Goal: Task Accomplishment & Management: Manage account settings

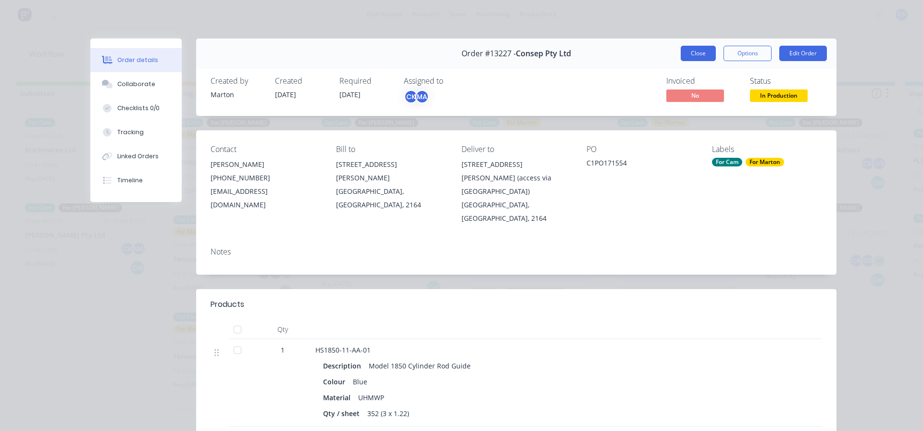
click at [694, 55] on button "Close" at bounding box center [698, 53] width 35 height 15
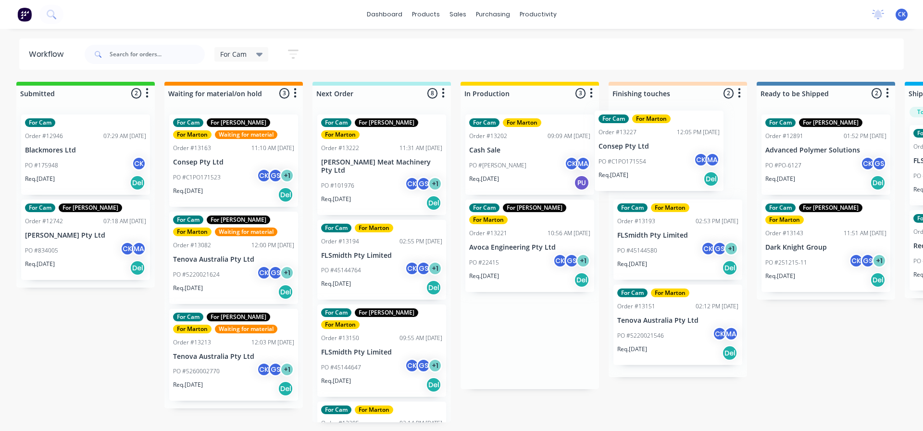
drag, startPoint x: 488, startPoint y: 164, endPoint x: 637, endPoint y: 161, distance: 149.1
click at [636, 161] on div "Submitted 2 Sort By Created date Required date Order number Customer name Most …" at bounding box center [650, 252] width 1325 height 341
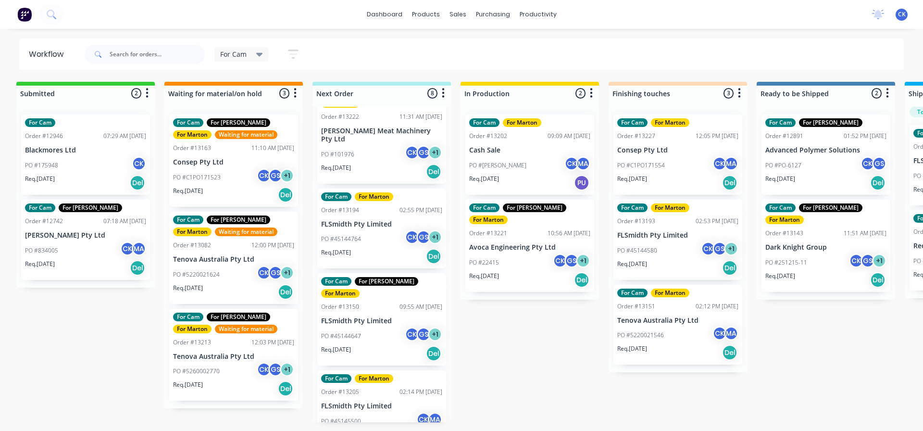
scroll to position [48, 0]
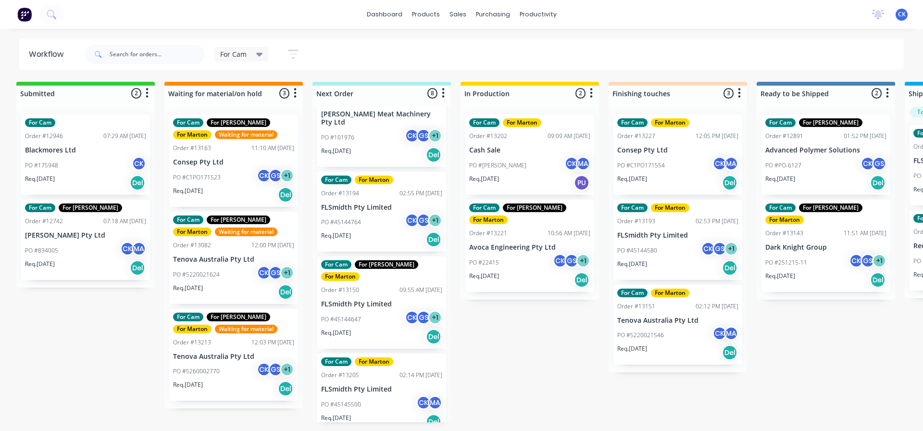
click at [99, 264] on div "Req. [DATE] Del" at bounding box center [85, 268] width 121 height 16
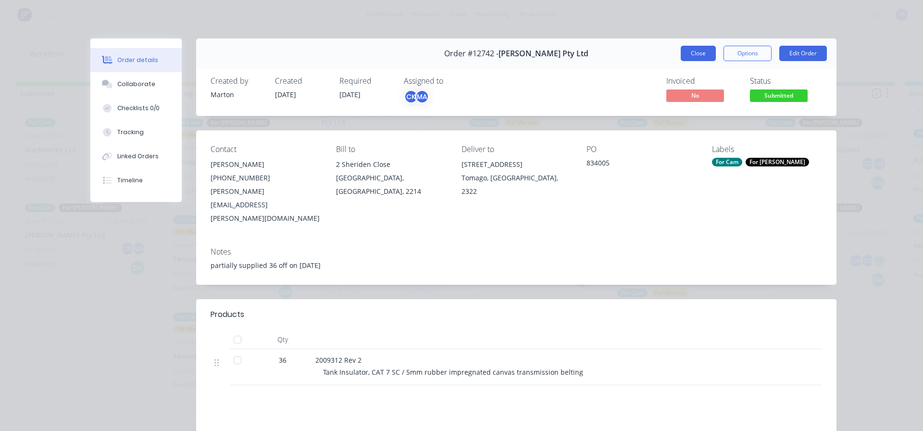
click at [681, 60] on button "Close" at bounding box center [698, 53] width 35 height 15
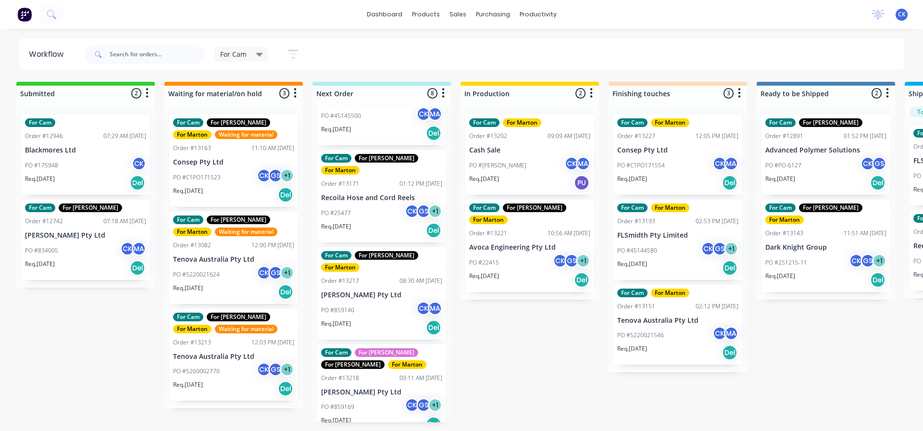
scroll to position [392, 0]
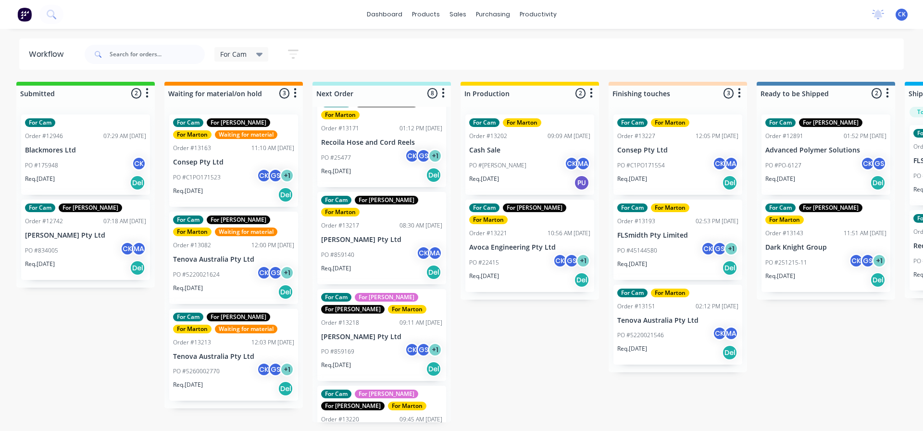
click at [378, 264] on div "Req. [DATE] Del" at bounding box center [381, 272] width 121 height 16
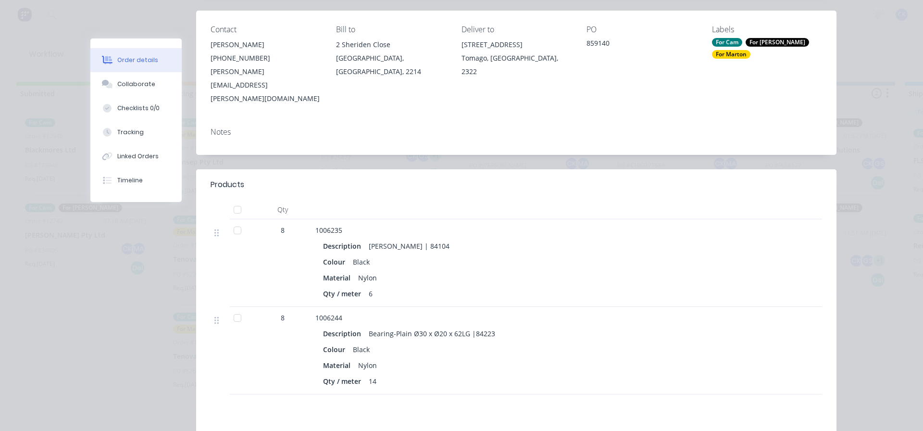
scroll to position [240, 0]
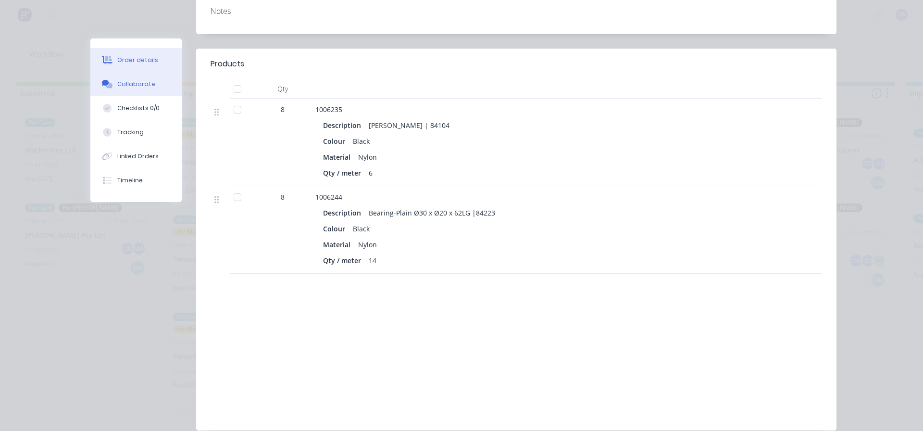
click at [139, 82] on div "Collaborate" at bounding box center [136, 84] width 38 height 9
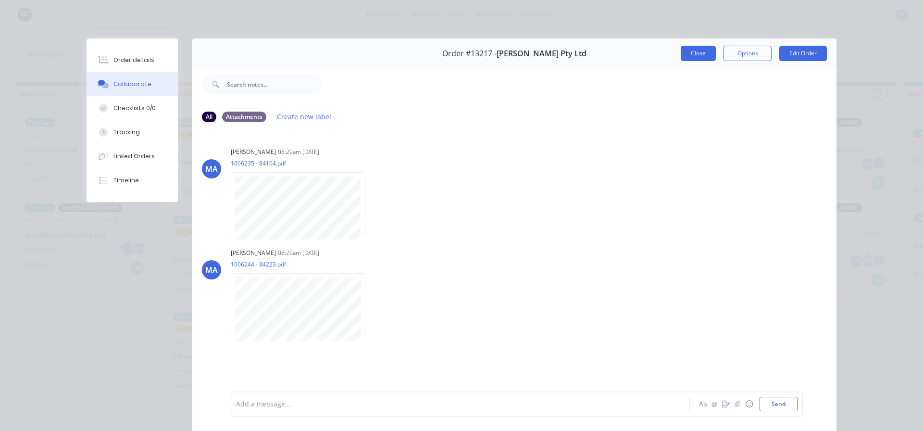
click at [709, 53] on button "Close" at bounding box center [698, 53] width 35 height 15
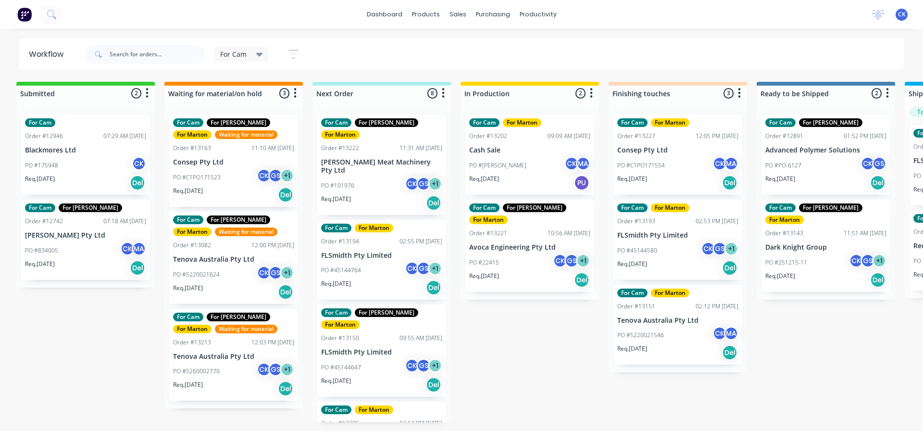
click at [385, 177] on div "PO #101976 CK GS + 1" at bounding box center [381, 186] width 121 height 18
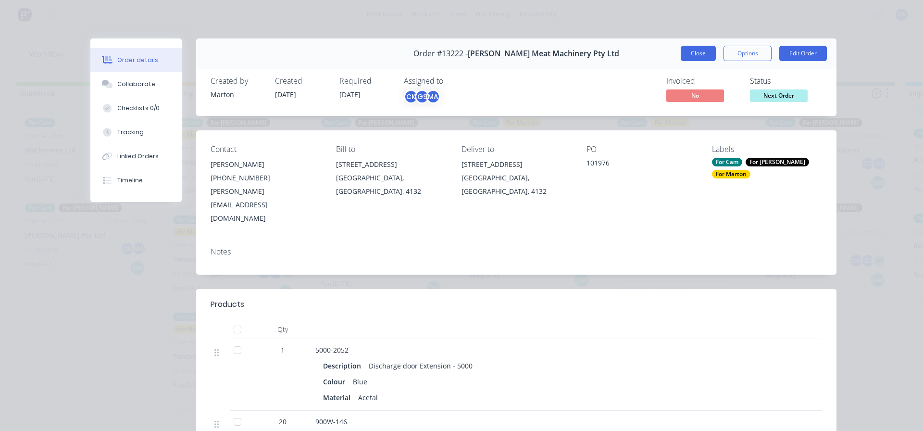
click at [686, 56] on button "Close" at bounding box center [698, 53] width 35 height 15
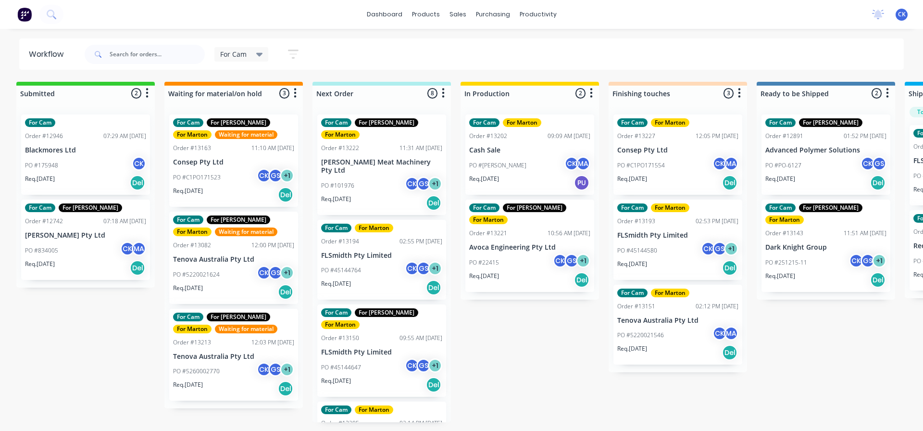
click at [486, 151] on p "Cash Sale" at bounding box center [529, 150] width 121 height 8
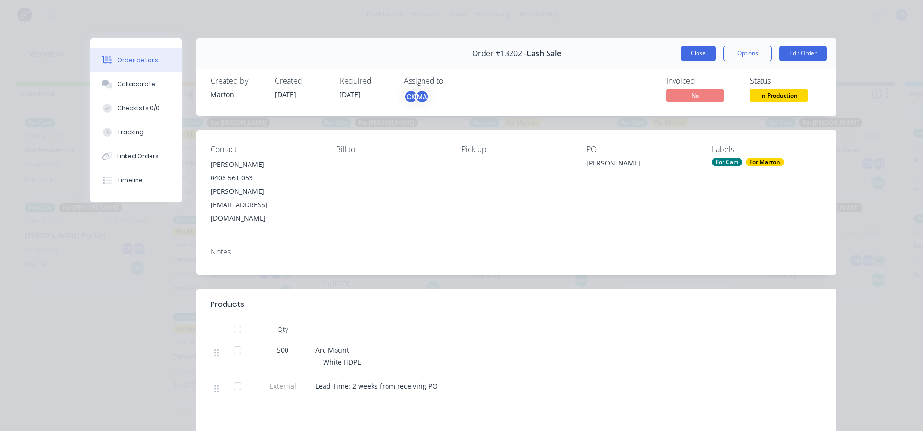
click at [681, 53] on button "Close" at bounding box center [698, 53] width 35 height 15
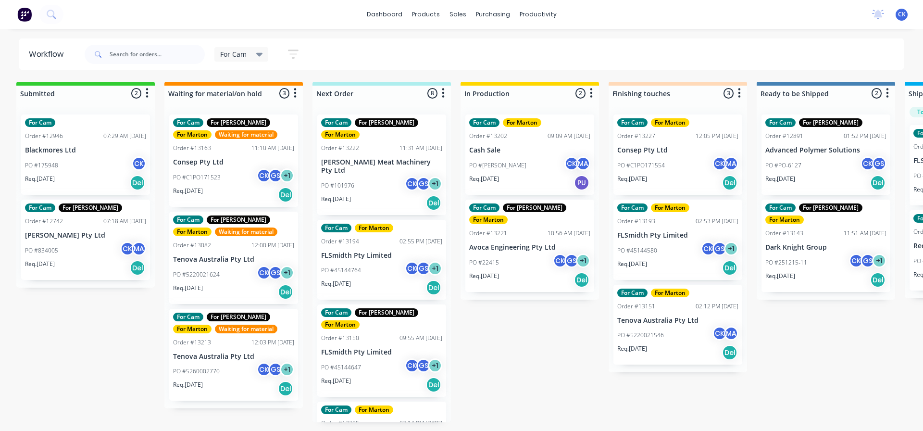
click at [505, 243] on p "Avoca Engineering Pty Ltd" at bounding box center [529, 247] width 121 height 8
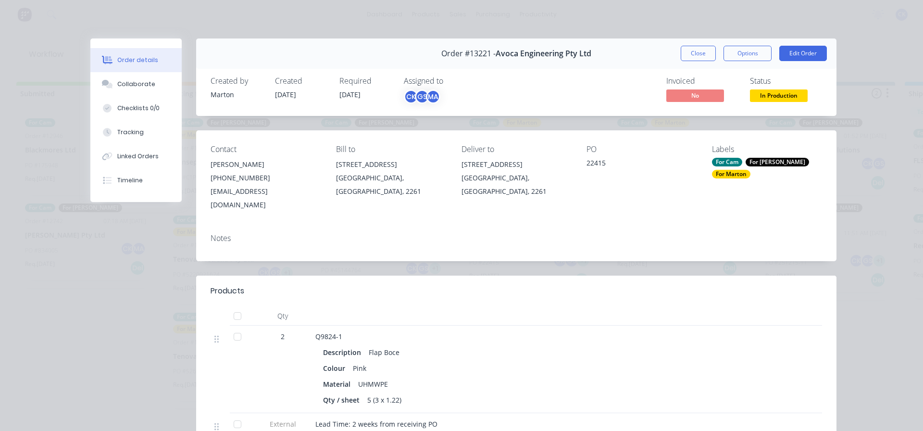
drag, startPoint x: 695, startPoint y: 51, endPoint x: 644, endPoint y: 68, distance: 53.4
click at [695, 51] on button "Close" at bounding box center [698, 53] width 35 height 15
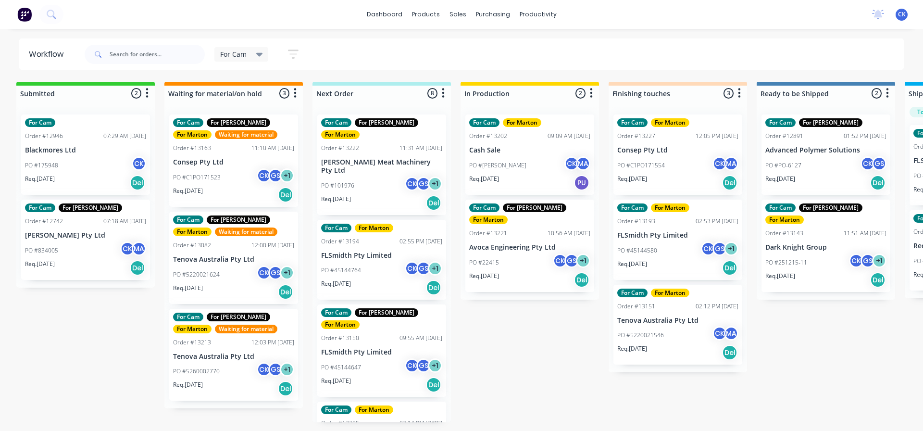
click at [368, 177] on div "PO #101976 CK GS + 1" at bounding box center [381, 186] width 121 height 18
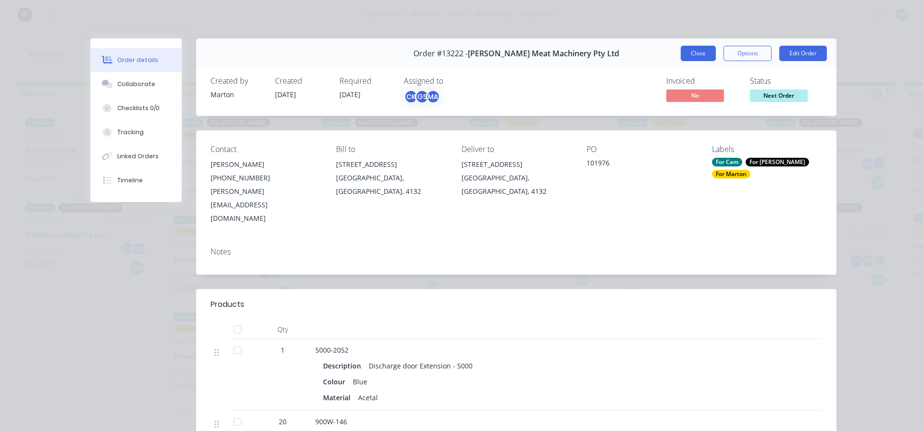
click at [705, 52] on button "Close" at bounding box center [698, 53] width 35 height 15
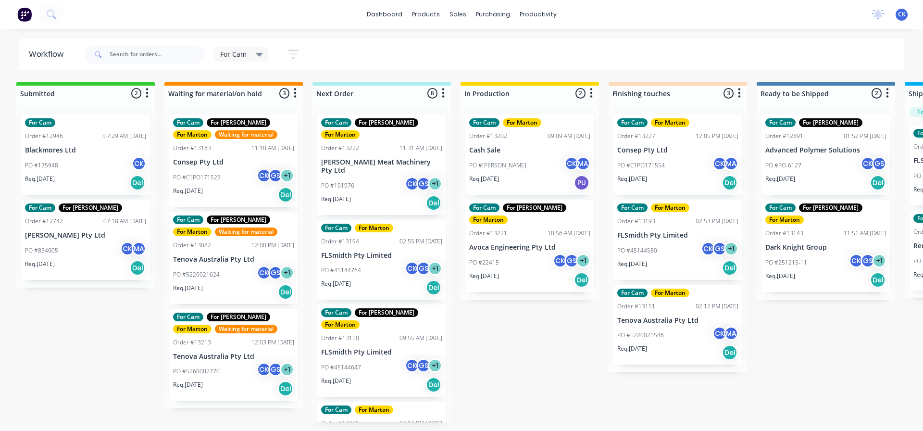
click at [376, 261] on div "PO #45144764 CK GS + 1" at bounding box center [381, 270] width 121 height 18
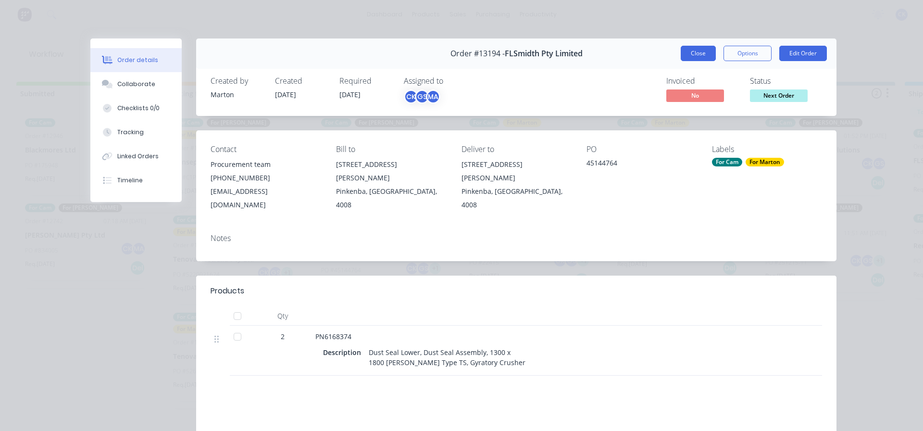
click at [696, 51] on button "Close" at bounding box center [698, 53] width 35 height 15
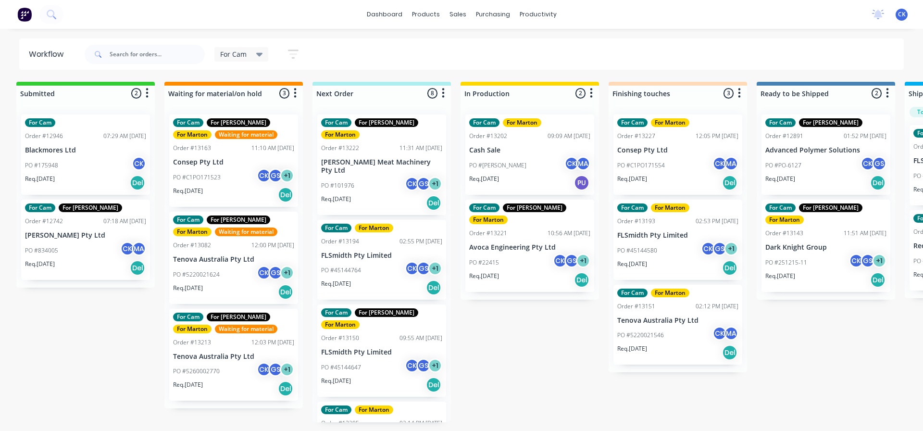
click at [377, 358] on div "PO #45144647 CK GS + 1" at bounding box center [381, 367] width 121 height 18
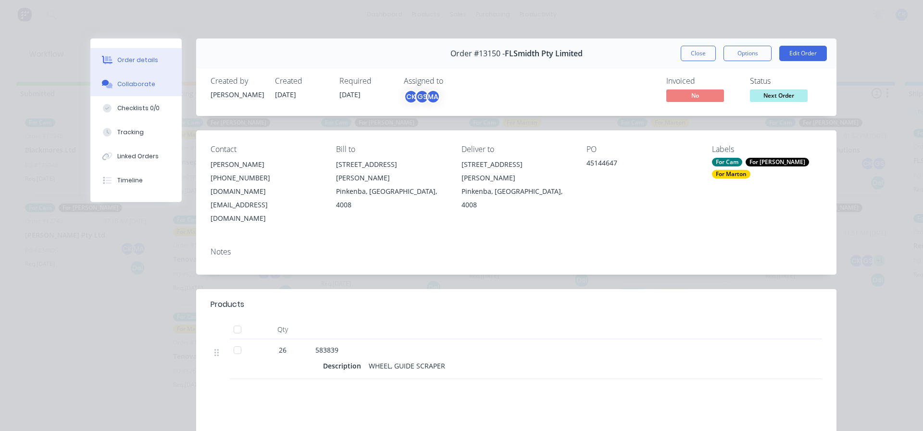
click at [110, 85] on div at bounding box center [107, 84] width 14 height 9
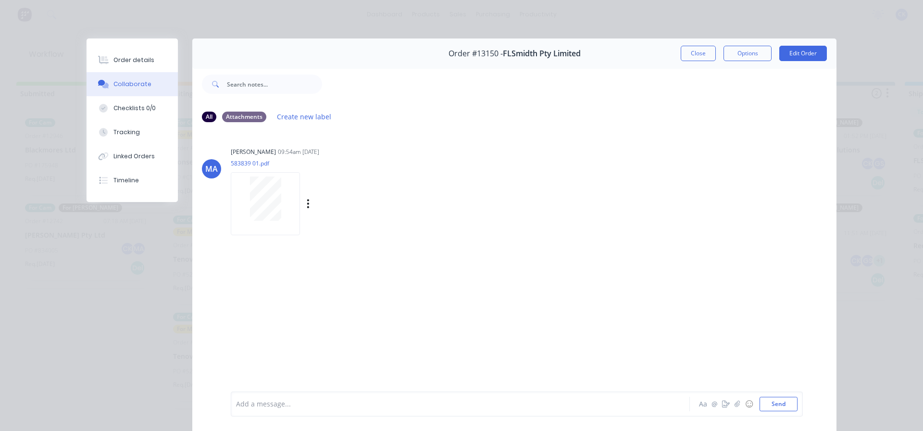
click at [288, 210] on div at bounding box center [265, 199] width 61 height 44
click at [706, 52] on button "Close" at bounding box center [698, 53] width 35 height 15
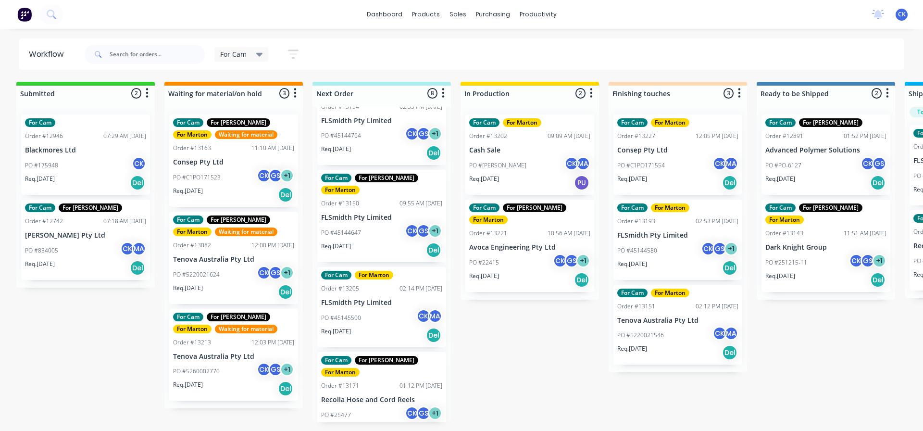
scroll to position [144, 0]
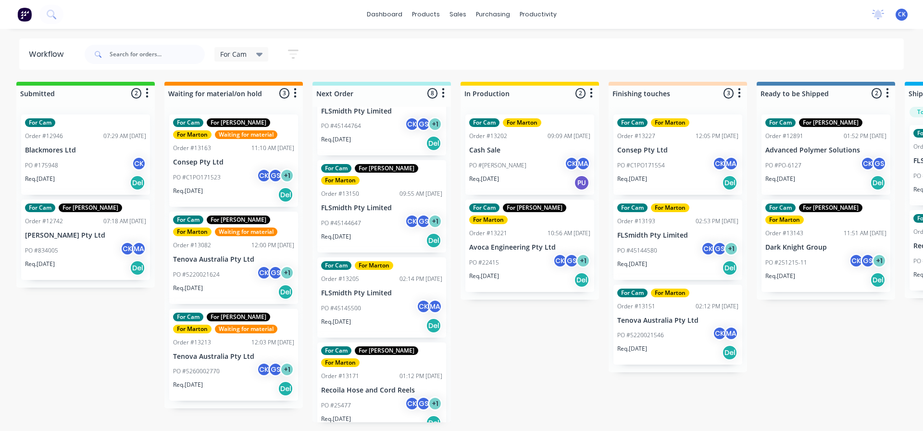
click at [392, 317] on div "Req. [DATE] Del" at bounding box center [381, 325] width 121 height 16
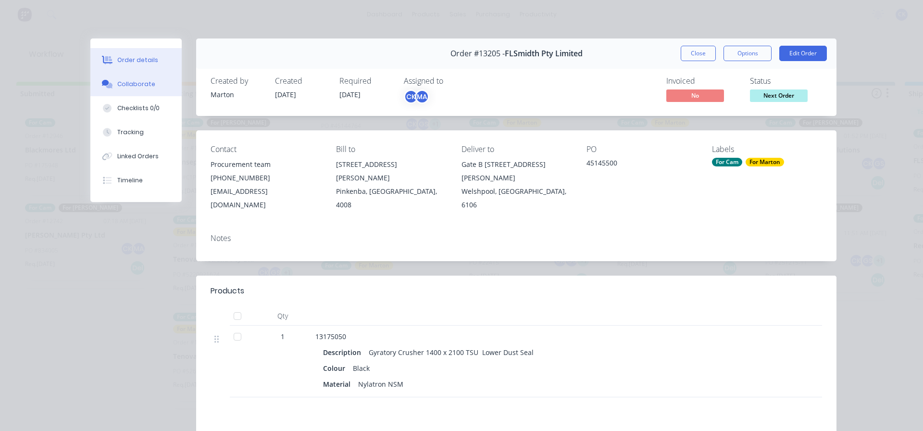
click at [147, 86] on div "Collaborate" at bounding box center [136, 84] width 38 height 9
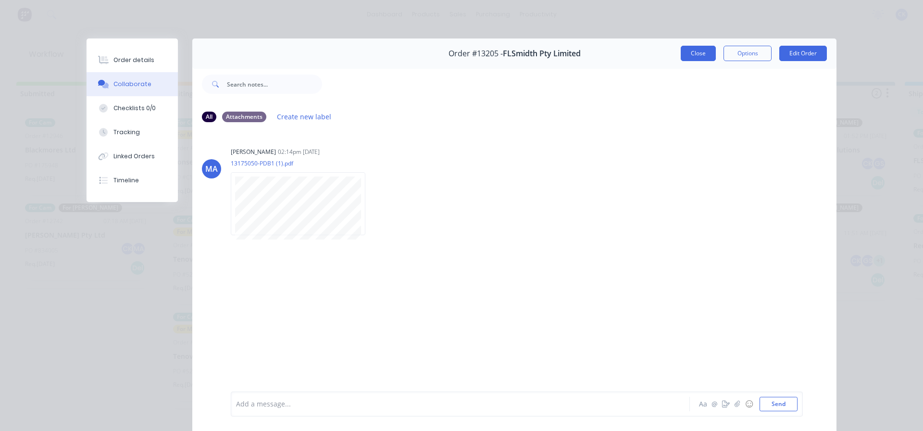
click at [693, 53] on button "Close" at bounding box center [698, 53] width 35 height 15
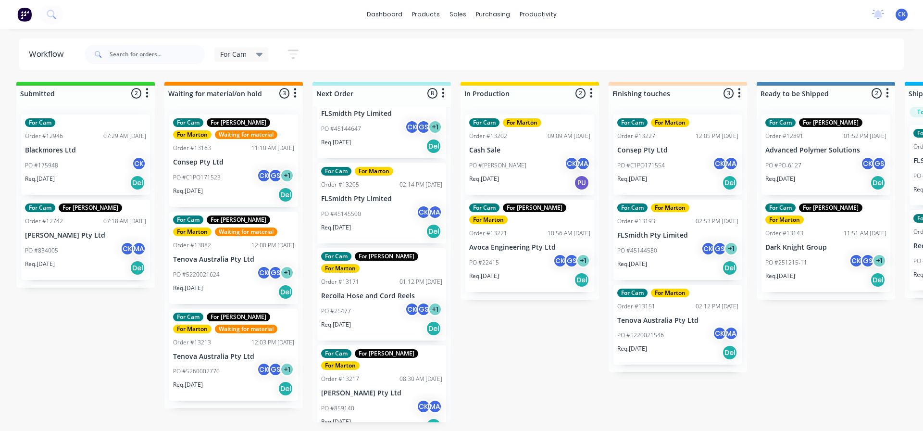
scroll to position [240, 0]
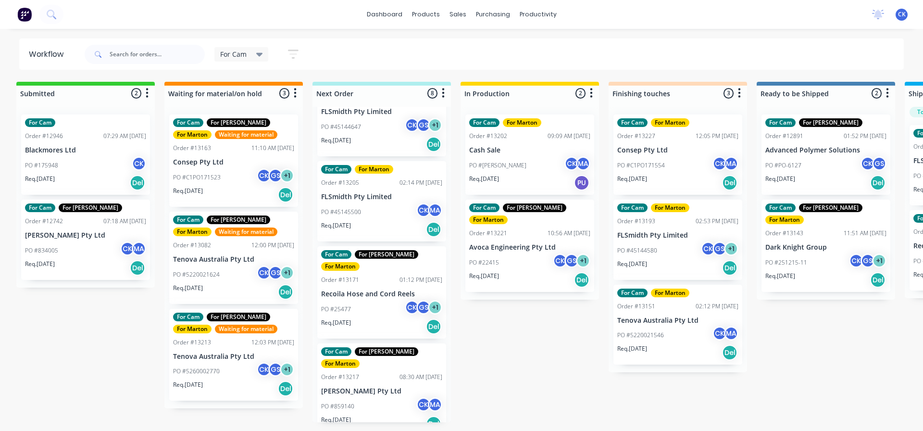
click at [388, 318] on div "Req. [DATE] Del" at bounding box center [381, 326] width 121 height 16
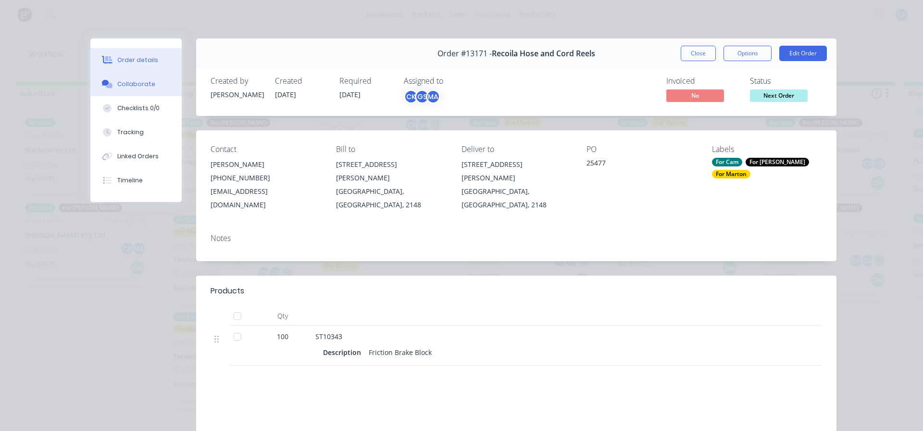
click at [154, 87] on button "Collaborate" at bounding box center [135, 84] width 91 height 24
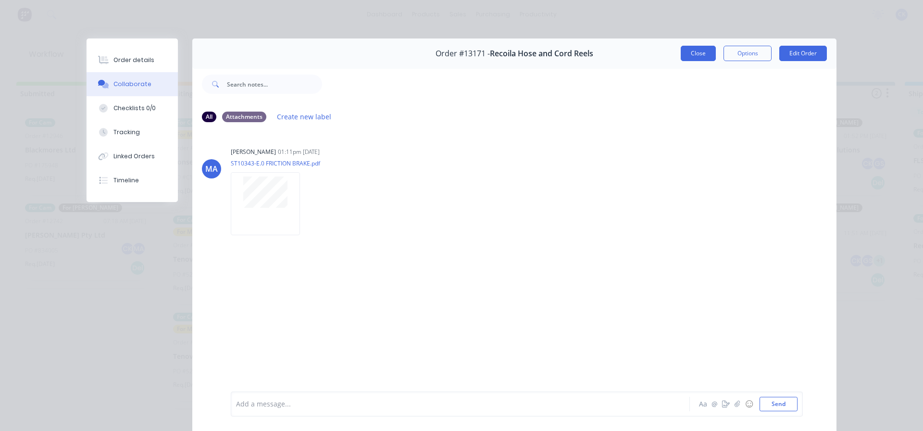
click at [692, 55] on button "Close" at bounding box center [698, 53] width 35 height 15
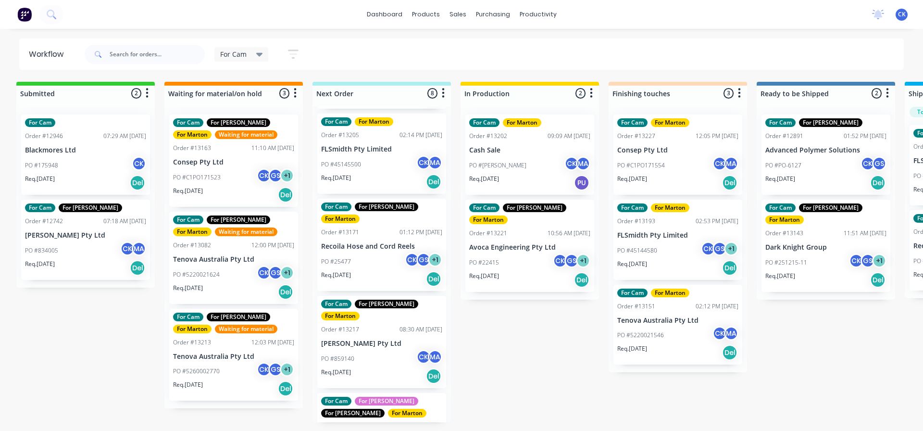
scroll to position [289, 0]
click at [386, 349] on div "PO #859140 CK MA" at bounding box center [381, 358] width 121 height 18
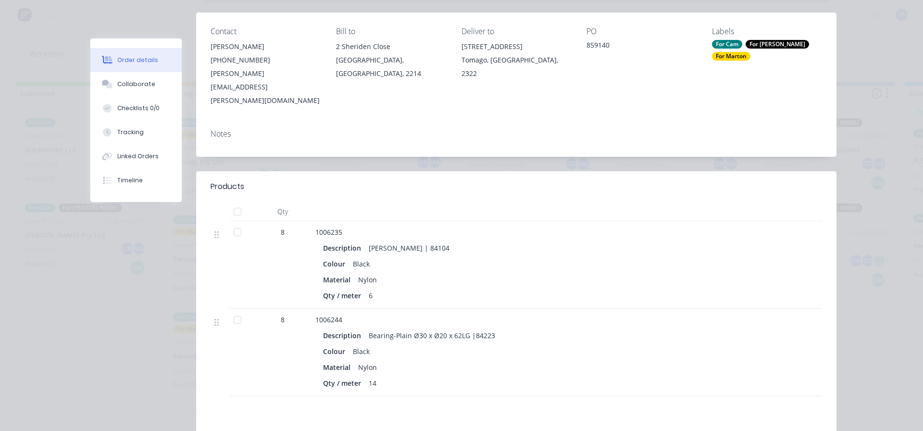
scroll to position [144, 0]
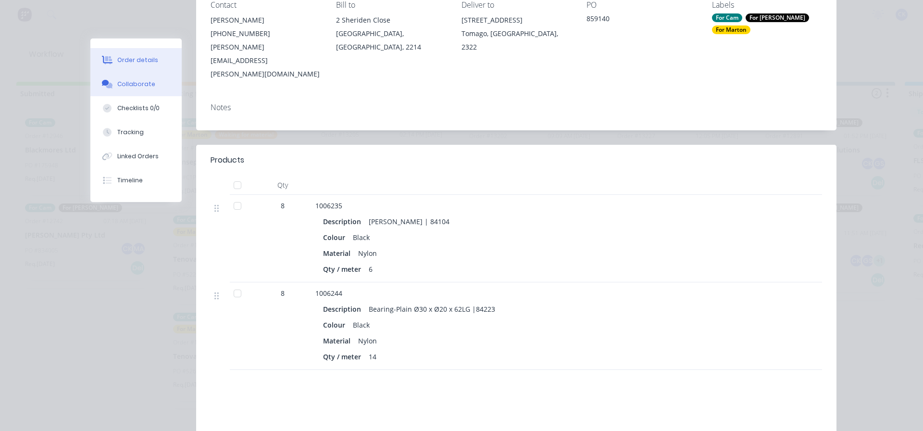
click at [134, 86] on div "Collaborate" at bounding box center [136, 84] width 38 height 9
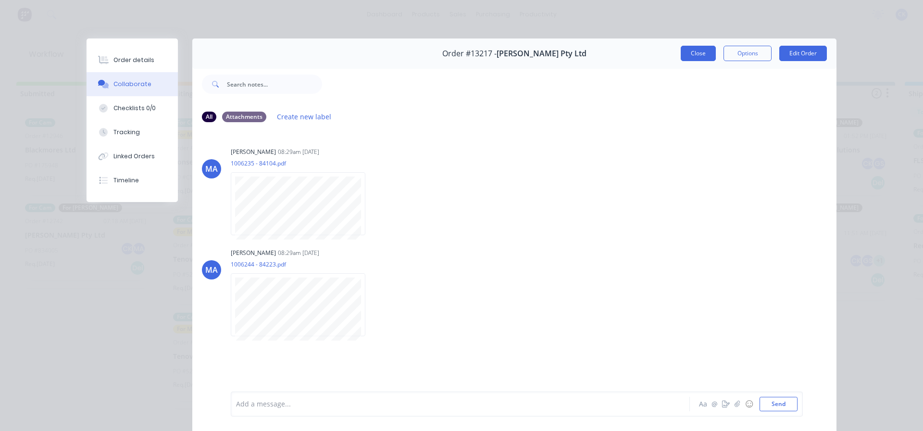
click at [702, 47] on button "Close" at bounding box center [698, 53] width 35 height 15
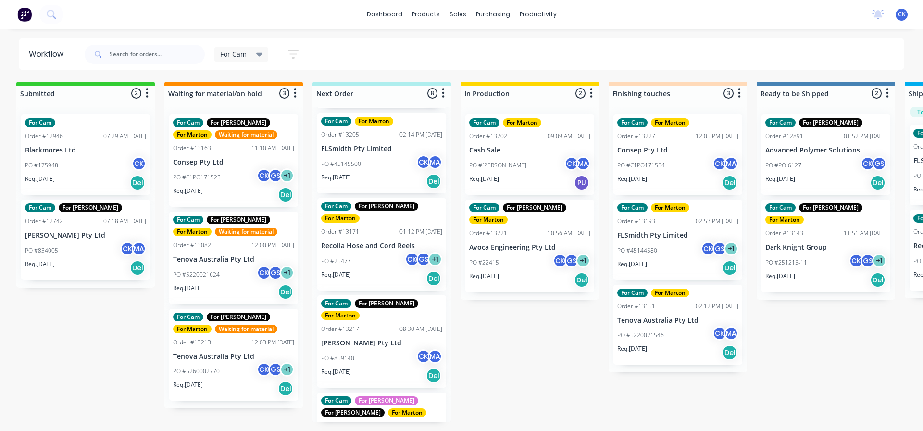
click at [231, 277] on div "PO #5220021624 CK GS + 1" at bounding box center [233, 274] width 121 height 18
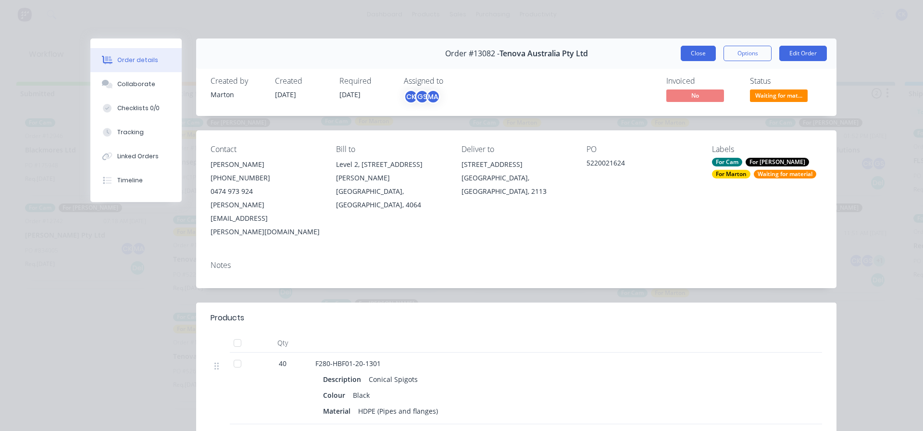
click at [695, 49] on button "Close" at bounding box center [698, 53] width 35 height 15
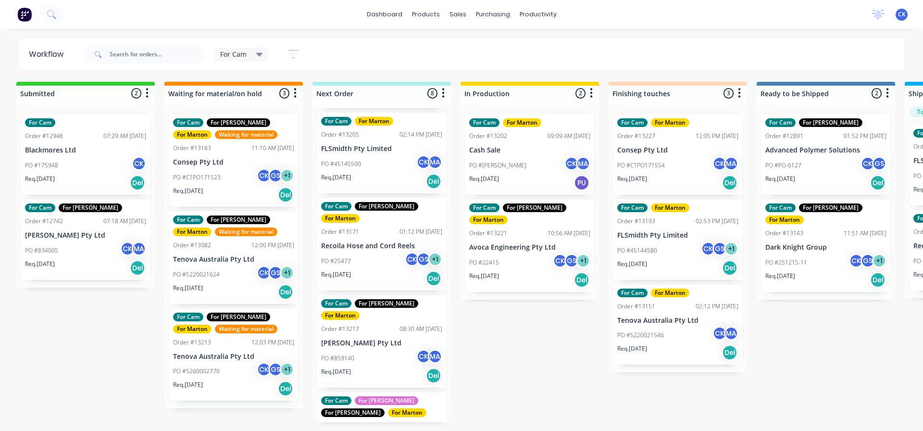
click at [236, 180] on div "PO #C1PO171523 CK GS + 1" at bounding box center [233, 177] width 121 height 18
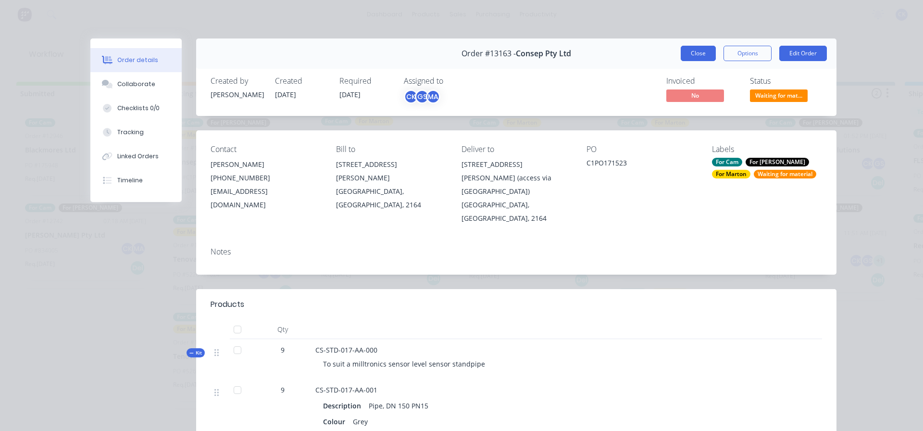
click at [701, 49] on button "Close" at bounding box center [698, 53] width 35 height 15
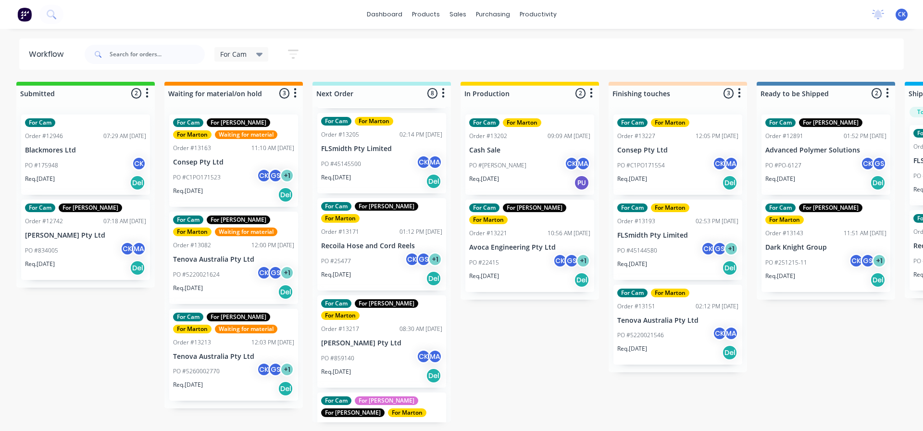
click at [239, 377] on div "PO #5260002770 CK GS + 1" at bounding box center [233, 371] width 121 height 18
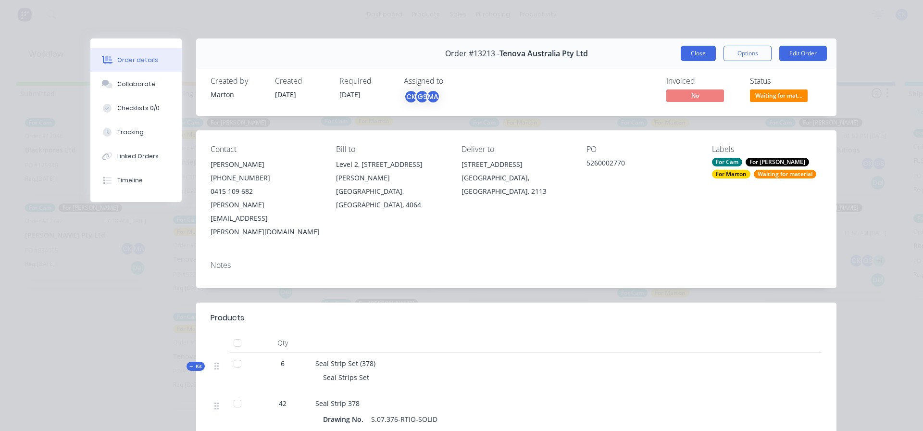
click at [684, 50] on button "Close" at bounding box center [698, 53] width 35 height 15
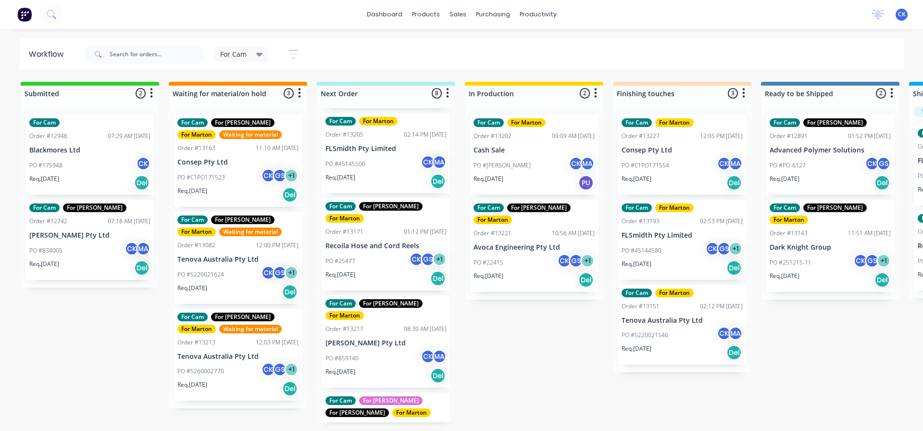
click at [686, 173] on div "PO #C1PO171554 CK MA" at bounding box center [682, 165] width 121 height 18
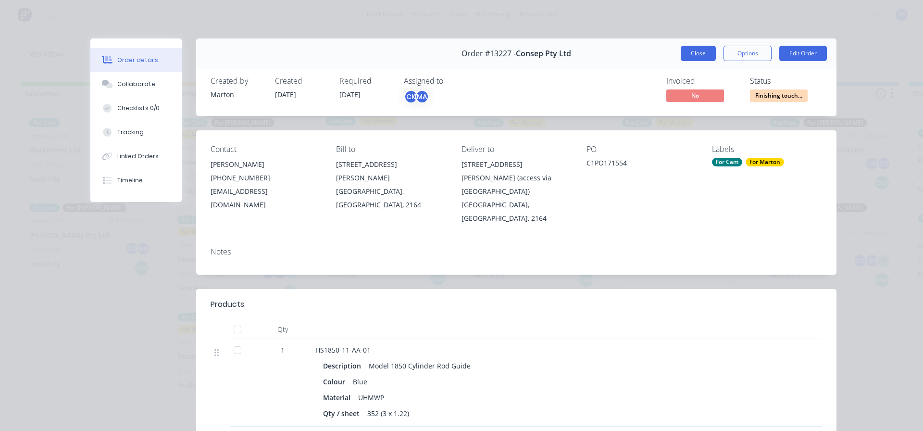
click at [691, 59] on button "Close" at bounding box center [698, 53] width 35 height 15
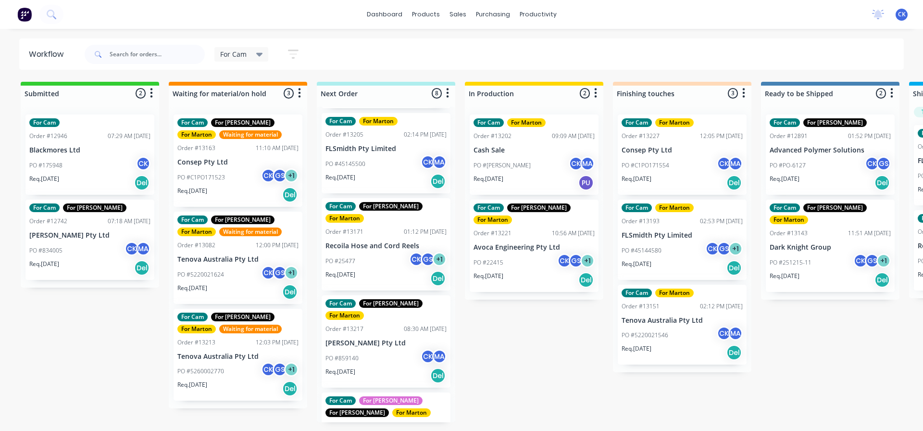
click at [666, 346] on div "Req. [DATE] Del" at bounding box center [682, 352] width 121 height 16
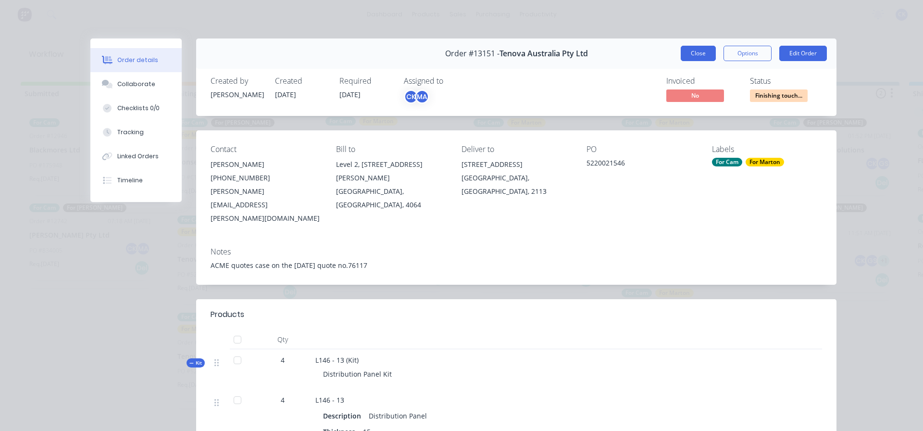
click at [691, 46] on button "Close" at bounding box center [698, 53] width 35 height 15
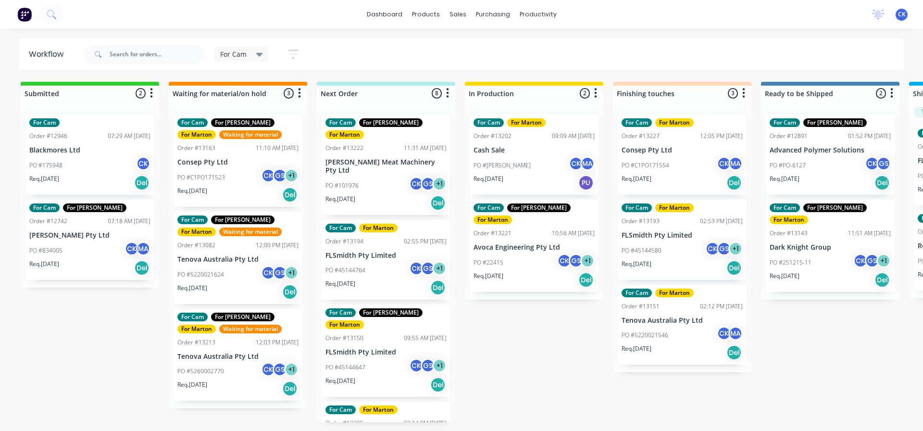
click at [383, 177] on div "PO #101976 CK GS + 1" at bounding box center [386, 186] width 121 height 18
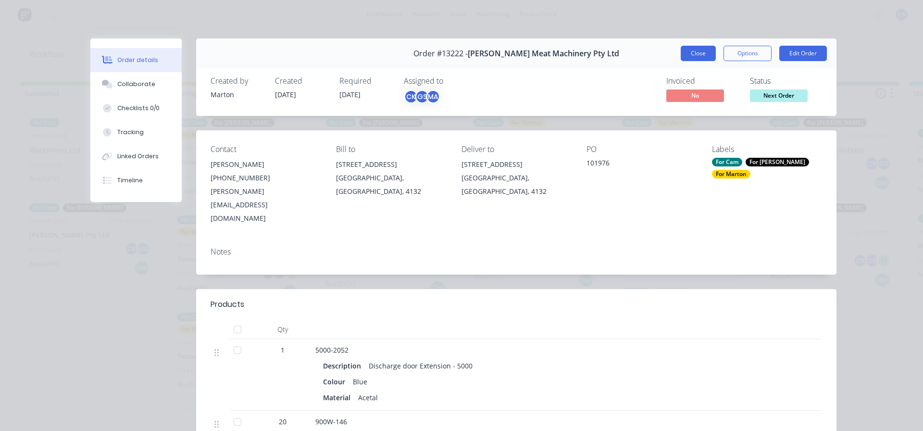
click at [693, 50] on button "Close" at bounding box center [698, 53] width 35 height 15
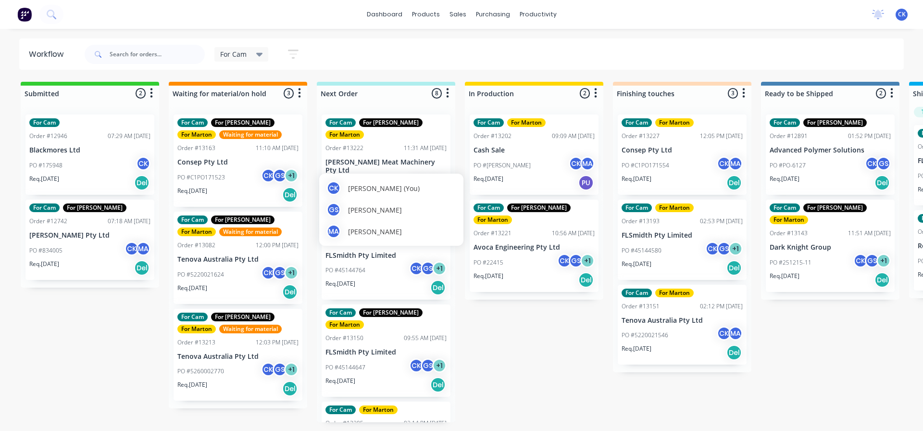
click at [380, 231] on span "[PERSON_NAME]" at bounding box center [375, 232] width 54 height 10
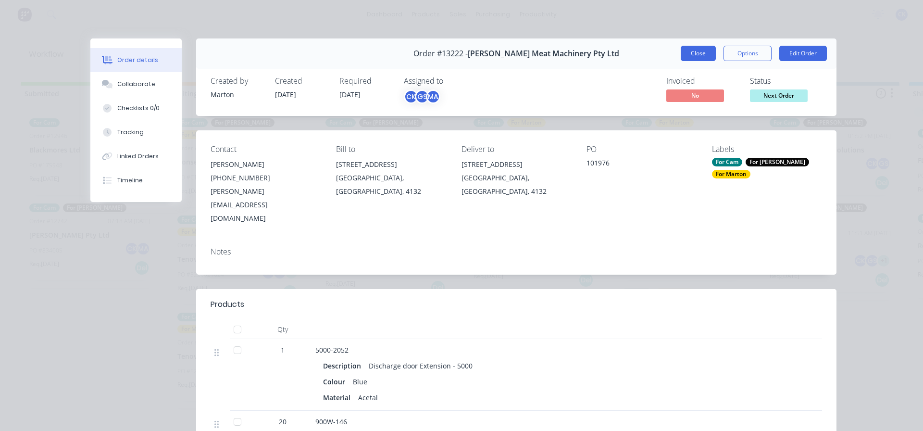
click at [694, 48] on button "Close" at bounding box center [698, 53] width 35 height 15
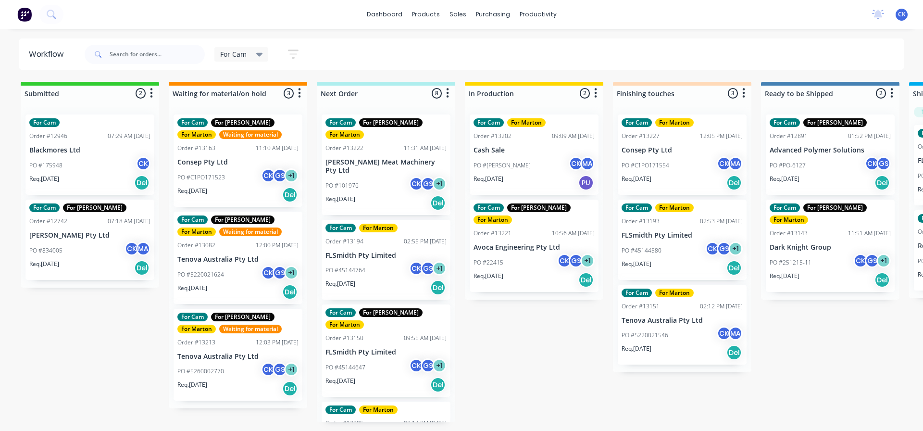
click at [384, 261] on div "PO #45144764 CK GS + 1" at bounding box center [386, 270] width 121 height 18
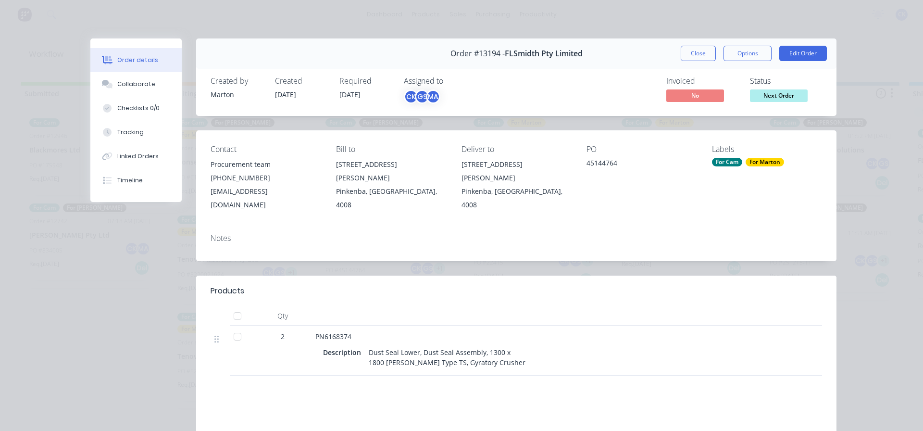
click at [696, 61] on div "Order #13194 - FLSmidth Pty Limited Close Options Edit Order" at bounding box center [516, 53] width 641 height 30
click at [698, 55] on button "Close" at bounding box center [698, 53] width 35 height 15
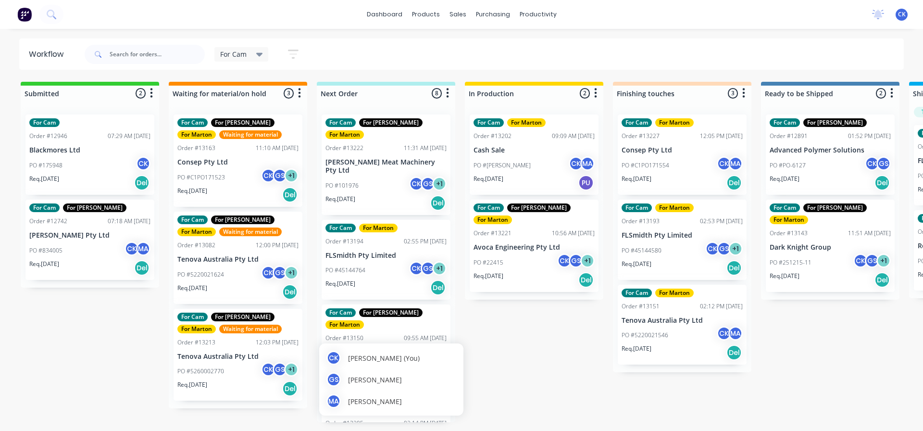
click at [401, 344] on div "[PERSON_NAME] [PERSON_NAME] (You) [PERSON_NAME] MA [PERSON_NAME]" at bounding box center [391, 379] width 144 height 72
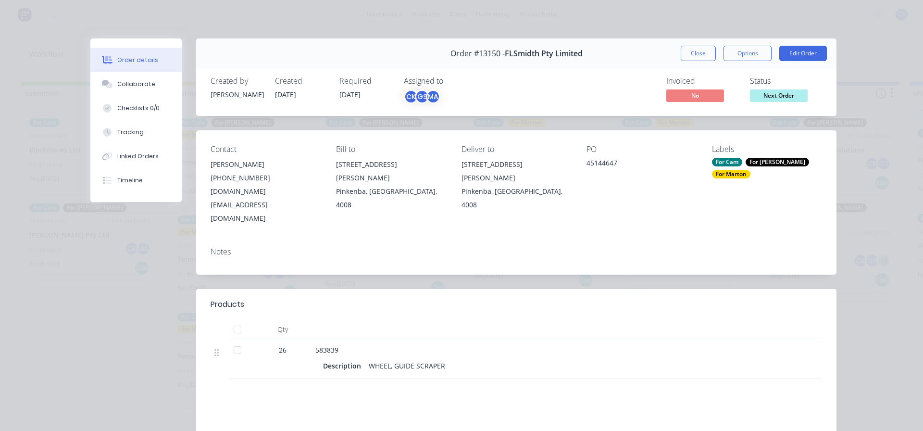
click at [701, 46] on button "Close" at bounding box center [698, 53] width 35 height 15
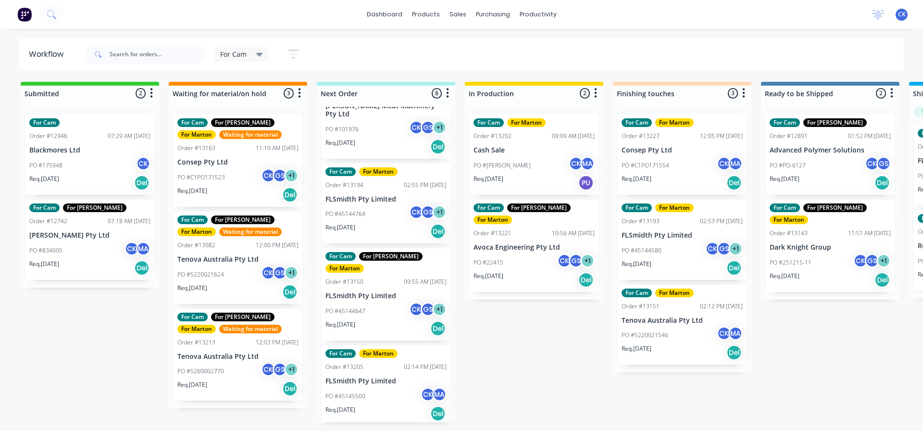
scroll to position [96, 0]
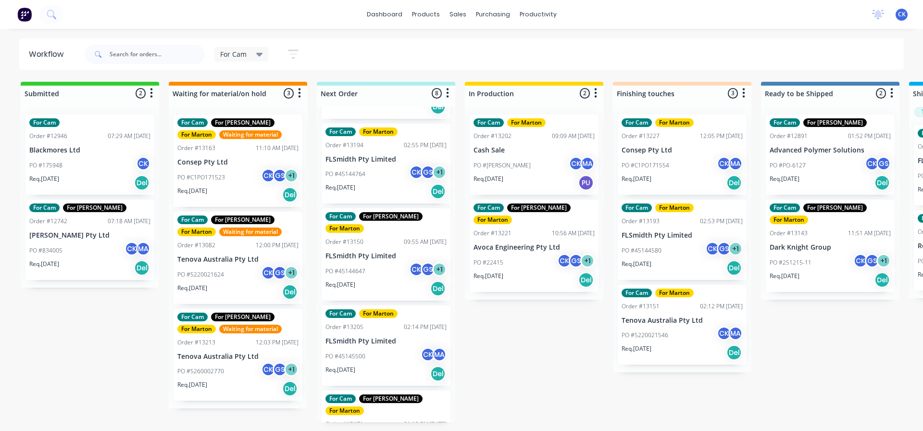
click at [398, 347] on div "PO #45145500 CK MA" at bounding box center [386, 356] width 121 height 18
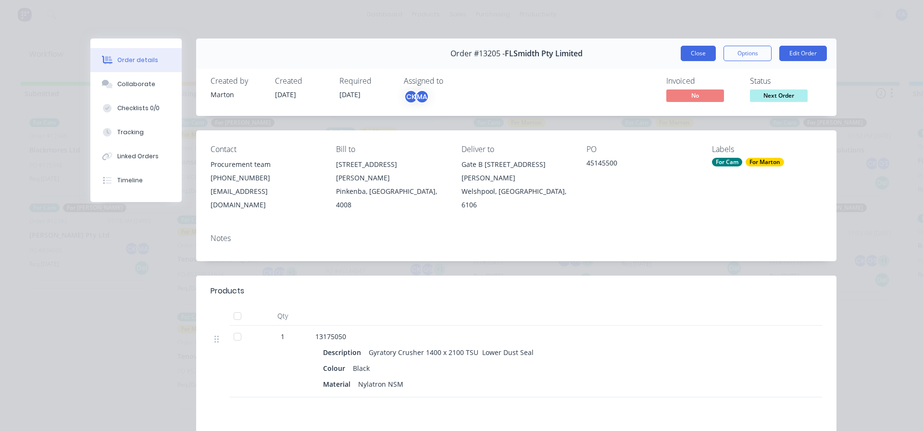
click at [689, 53] on button "Close" at bounding box center [698, 53] width 35 height 15
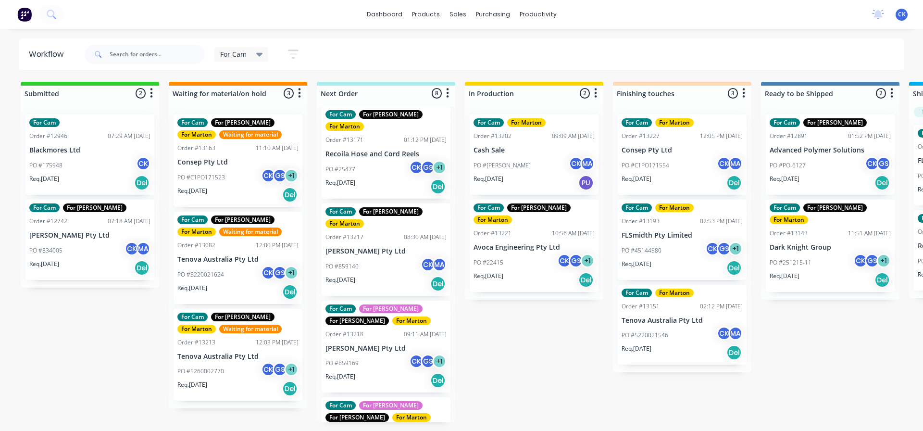
scroll to position [392, 0]
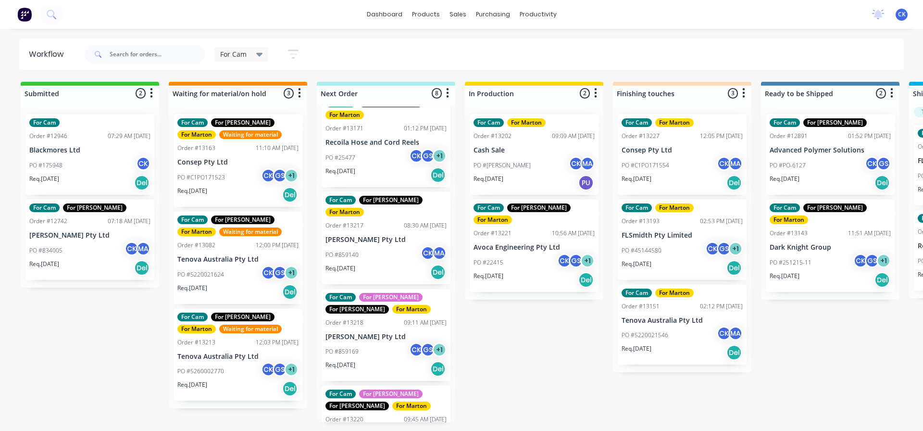
click at [669, 357] on div "Req. [DATE] Del" at bounding box center [682, 352] width 121 height 16
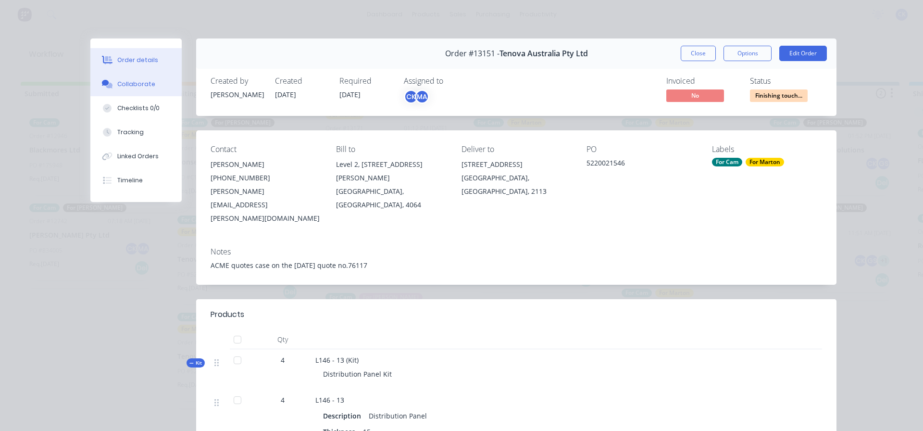
click at [149, 92] on button "Collaborate" at bounding box center [135, 84] width 91 height 24
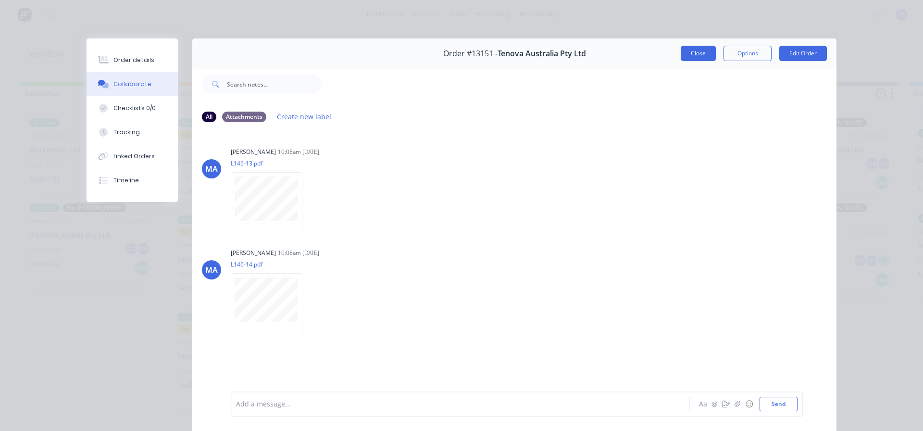
click at [684, 46] on button "Close" at bounding box center [698, 53] width 35 height 15
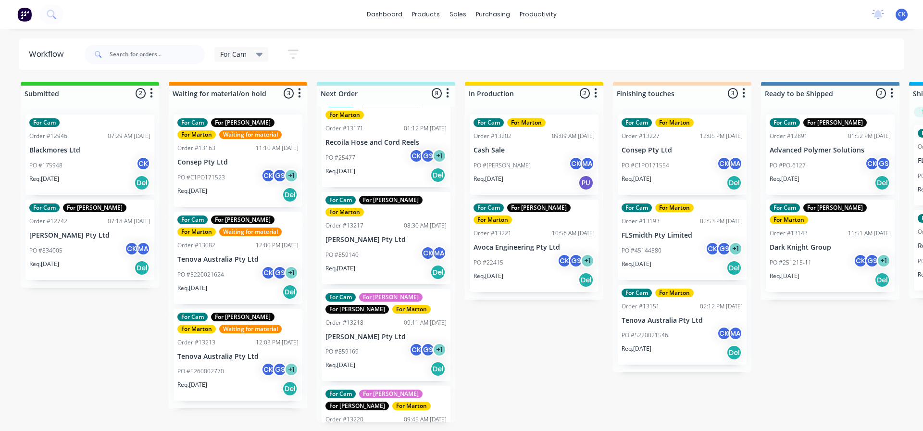
click at [796, 151] on p "Advanced Polymer Solutions" at bounding box center [830, 150] width 121 height 8
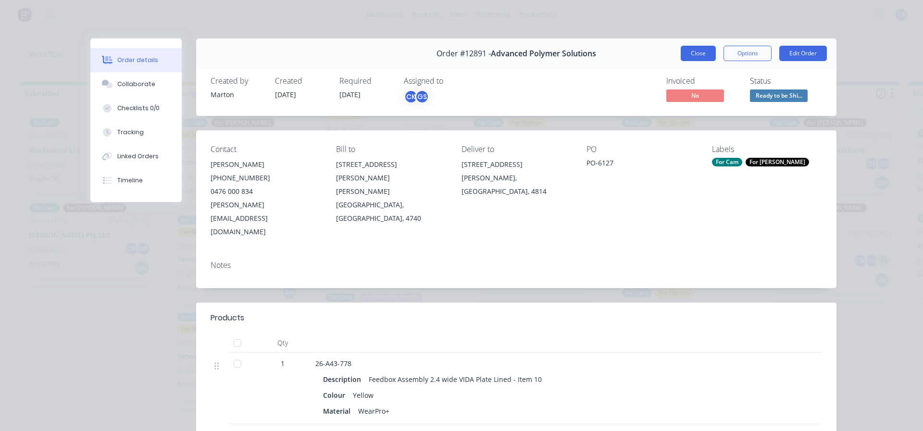
click at [699, 58] on button "Close" at bounding box center [698, 53] width 35 height 15
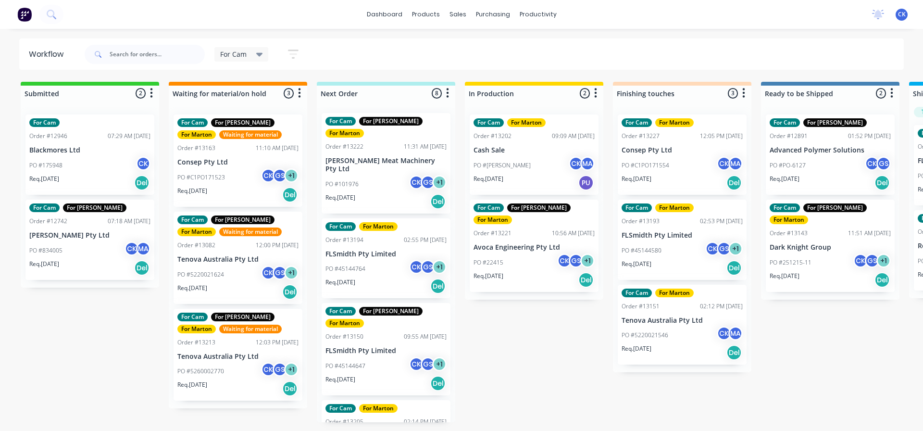
scroll to position [0, 0]
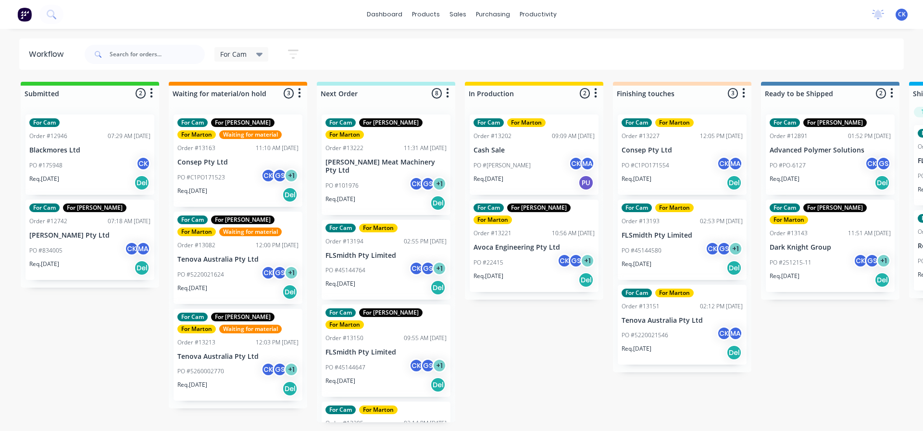
click at [379, 195] on div "Req. [DATE] Del" at bounding box center [386, 203] width 121 height 16
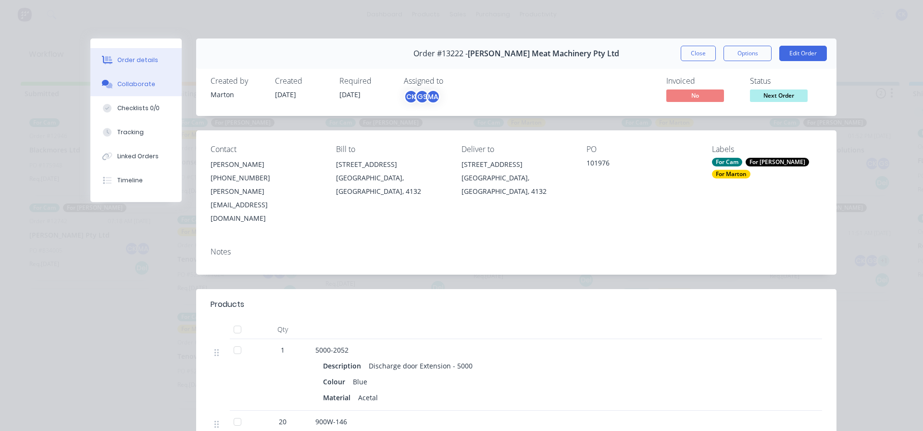
click at [137, 88] on button "Collaborate" at bounding box center [135, 84] width 91 height 24
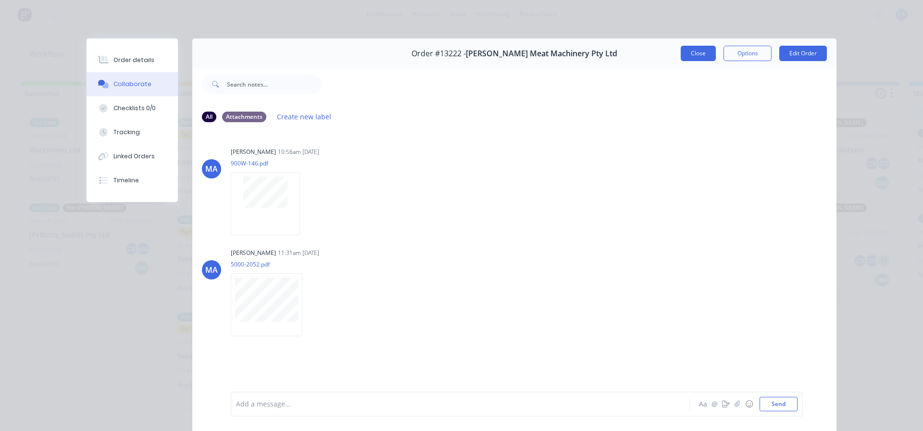
click at [685, 53] on button "Close" at bounding box center [698, 53] width 35 height 15
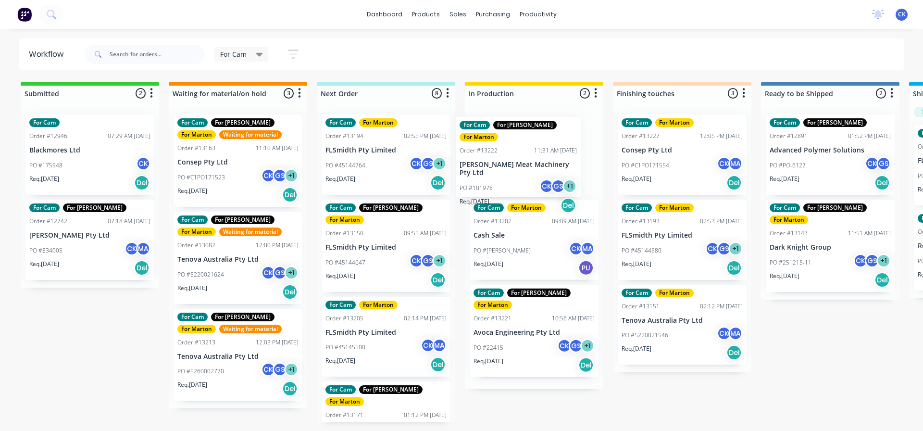
drag, startPoint x: 375, startPoint y: 179, endPoint x: 528, endPoint y: 193, distance: 153.1
click at [519, 180] on div "Submitted 2 Sort By Created date Required date Order number Customer name Most …" at bounding box center [655, 252] width 1325 height 341
